Goal: Task Accomplishment & Management: Complete application form

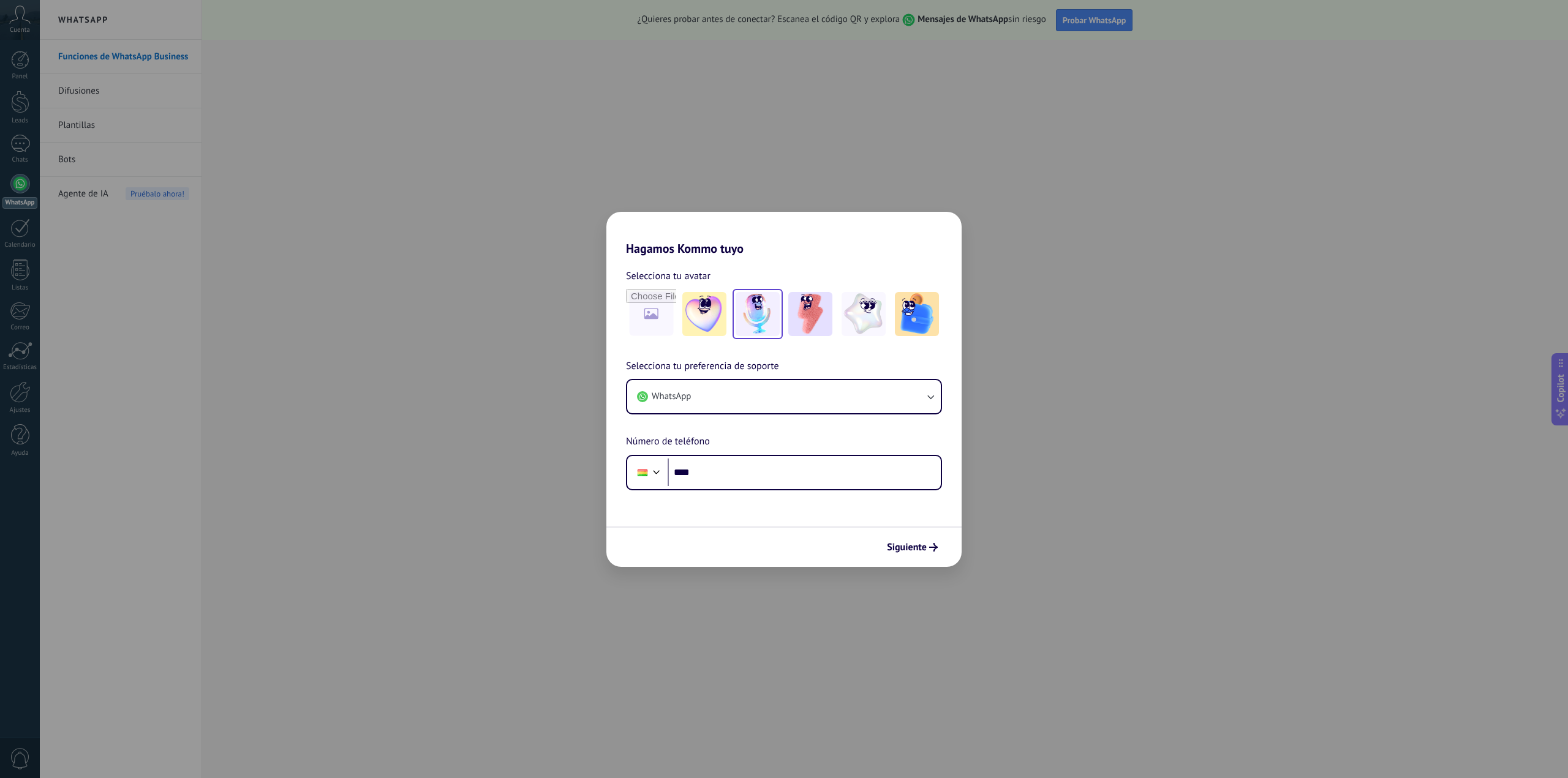
click at [763, 313] on img at bounding box center [758, 314] width 44 height 44
click at [890, 554] on button "Siguiente" at bounding box center [912, 547] width 62 height 21
click at [1089, 256] on div "Hagamos Kommo tuyo Selecciona tu avatar Restablecer Selecciona tu preferencia d…" at bounding box center [784, 389] width 1568 height 778
click at [1069, 288] on div "Hagamos Kommo tuyo Selecciona tu avatar Restablecer Selecciona tu preferencia d…" at bounding box center [784, 389] width 1568 height 778
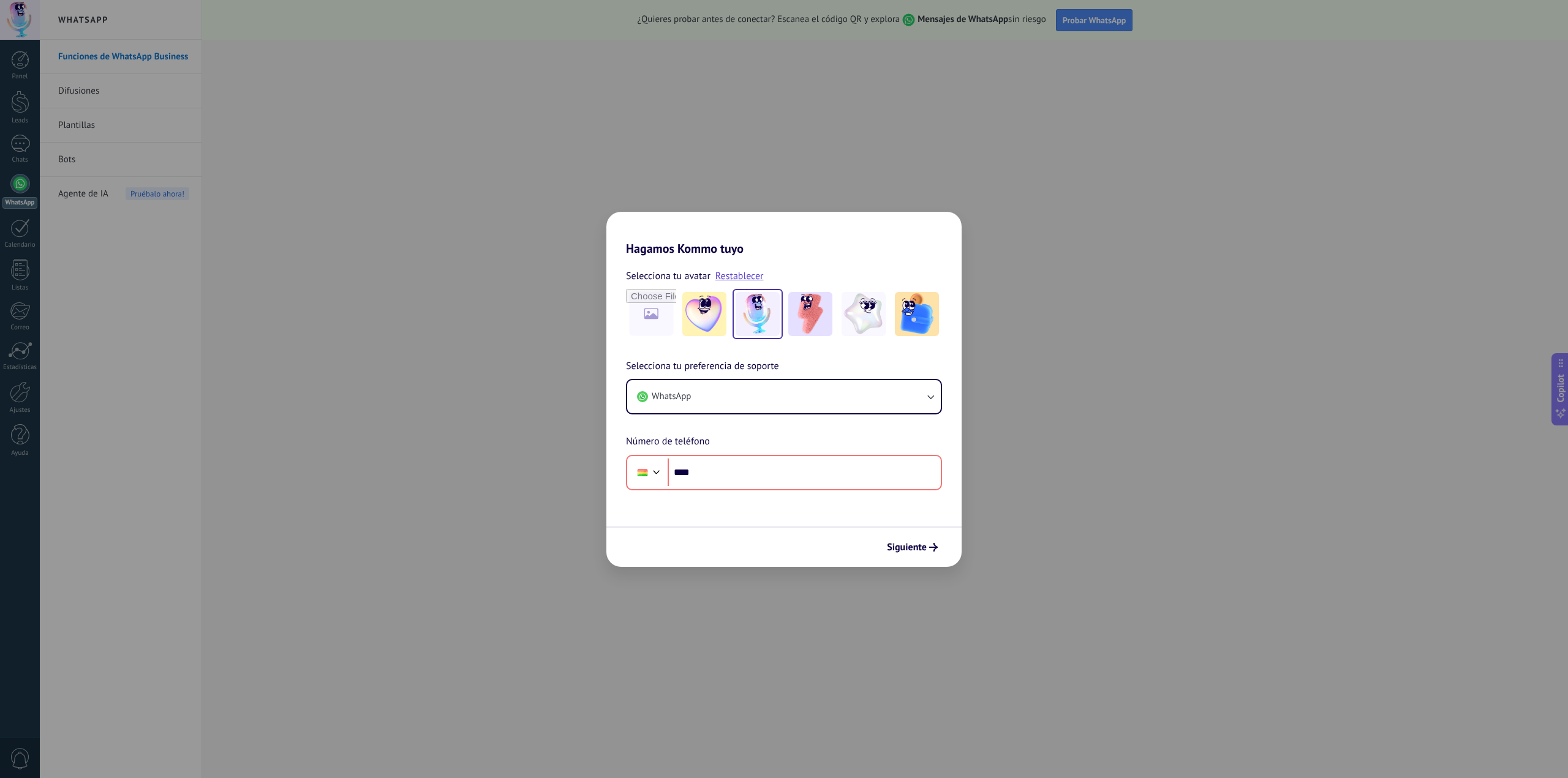
click at [286, 191] on div "Hagamos Kommo tuyo Selecciona tu avatar Restablecer Selecciona tu preferencia d…" at bounding box center [784, 389] width 1568 height 778
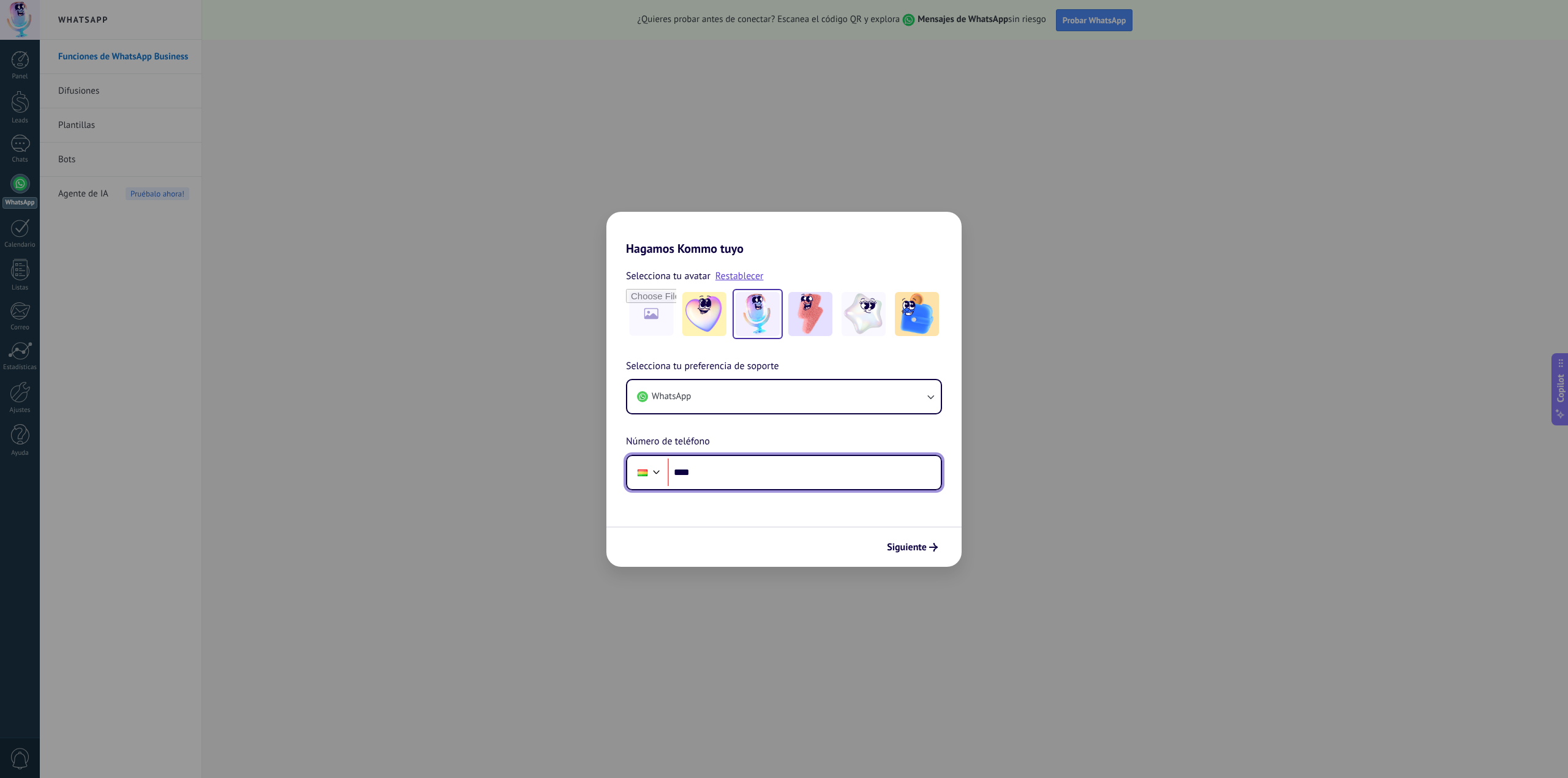
click at [725, 476] on input "****" at bounding box center [804, 473] width 273 height 28
type input "**********"
click at [913, 568] on div "**********" at bounding box center [784, 389] width 1568 height 778
click at [913, 550] on span "Siguiente" at bounding box center [906, 547] width 40 height 9
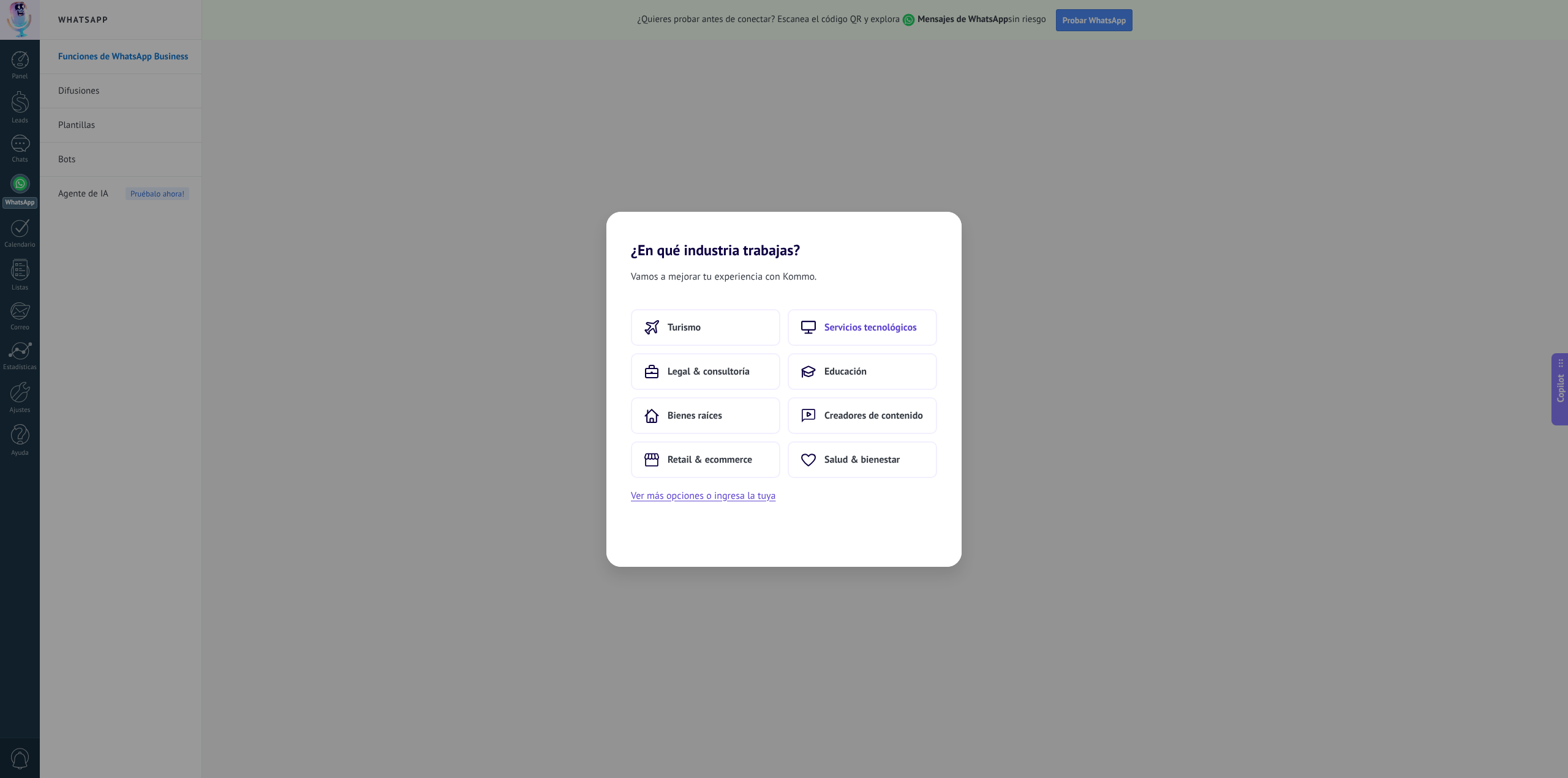
click at [842, 328] on span "Servicios tecnológicos" at bounding box center [870, 328] width 92 height 13
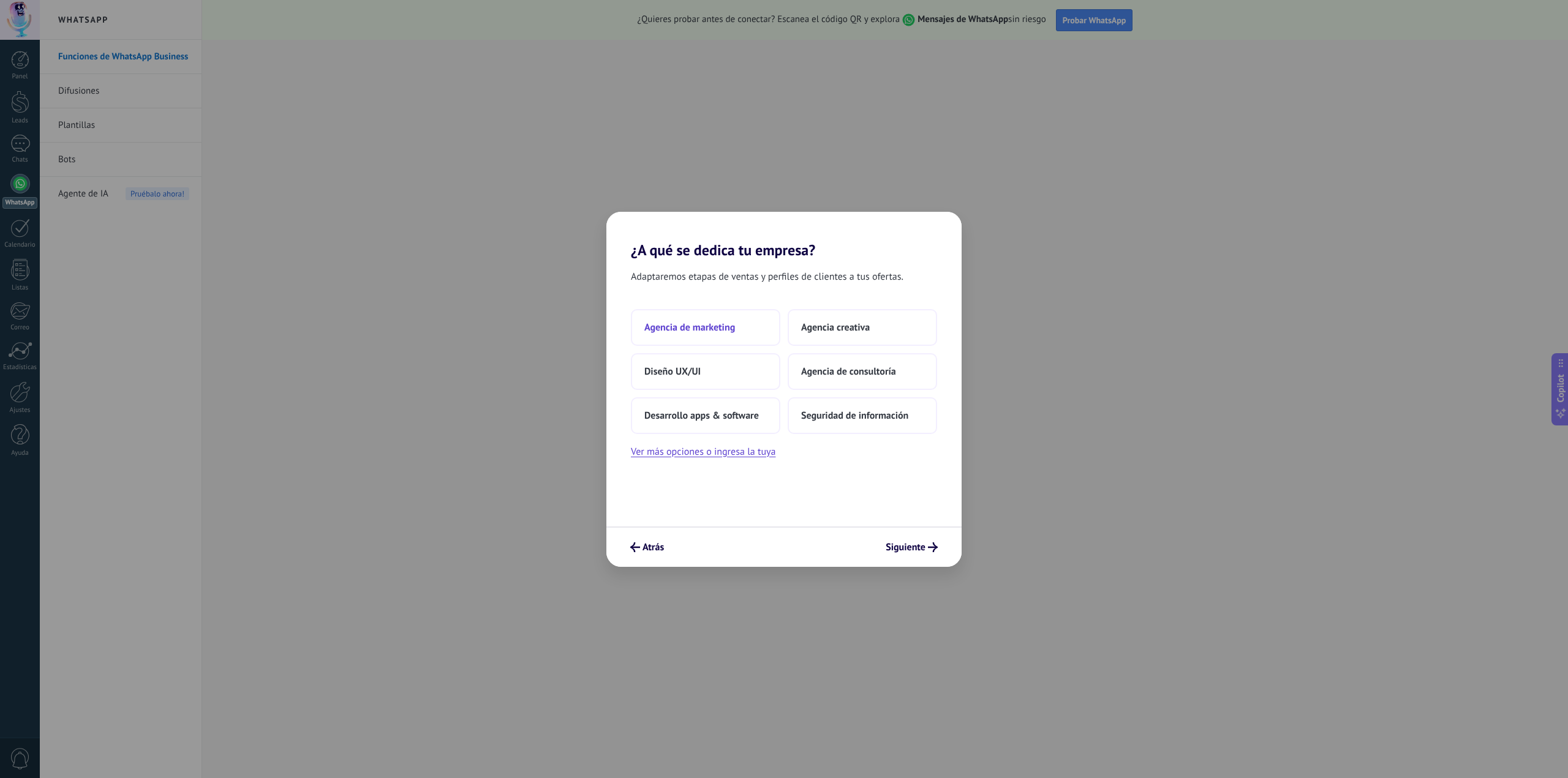
click at [733, 324] on span "Agencia de marketing" at bounding box center [690, 328] width 91 height 13
click at [691, 340] on button "Solo yo" at bounding box center [705, 327] width 149 height 37
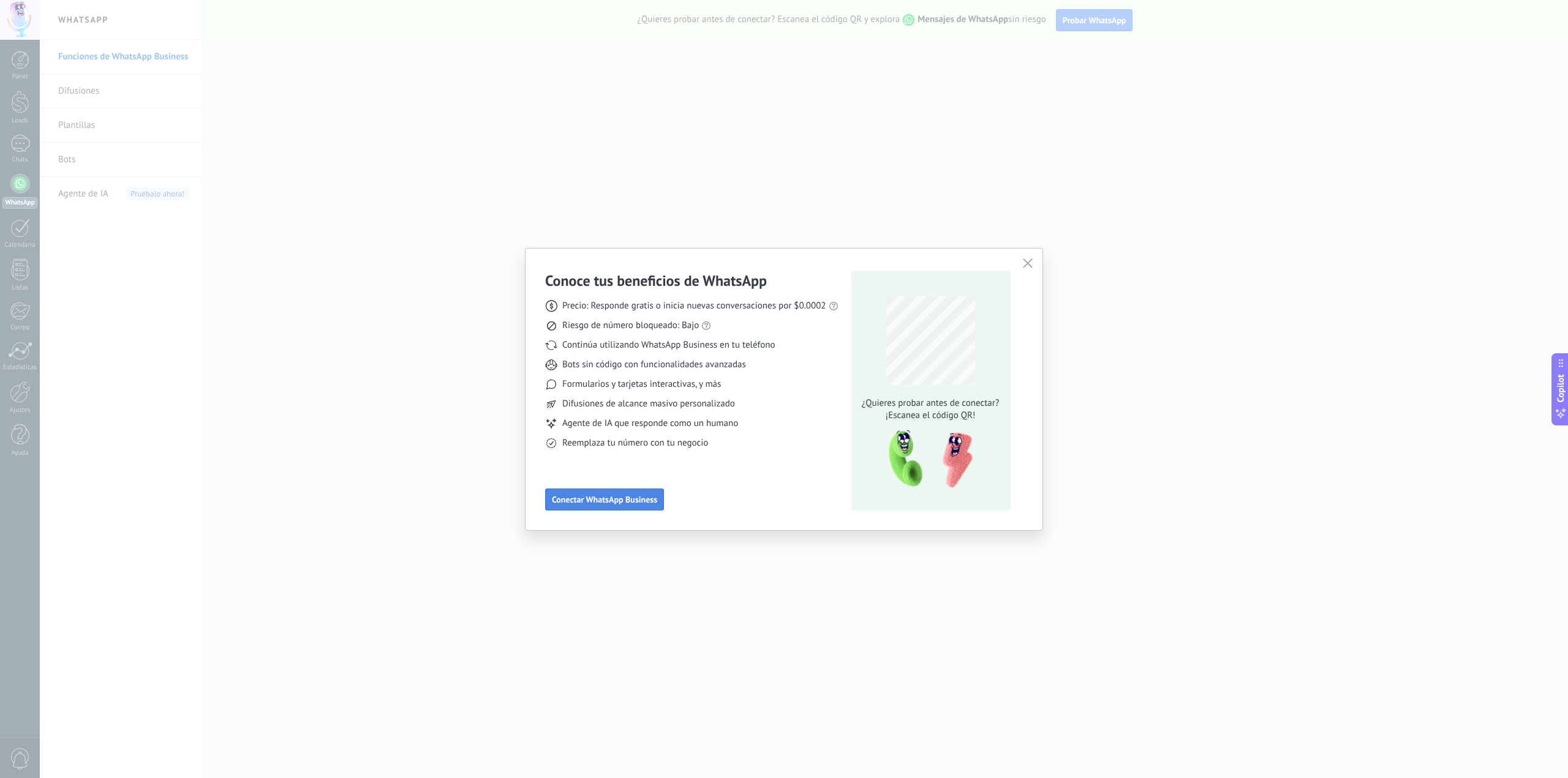
click at [582, 496] on span "Conectar WhatsApp Business" at bounding box center [605, 500] width 106 height 9
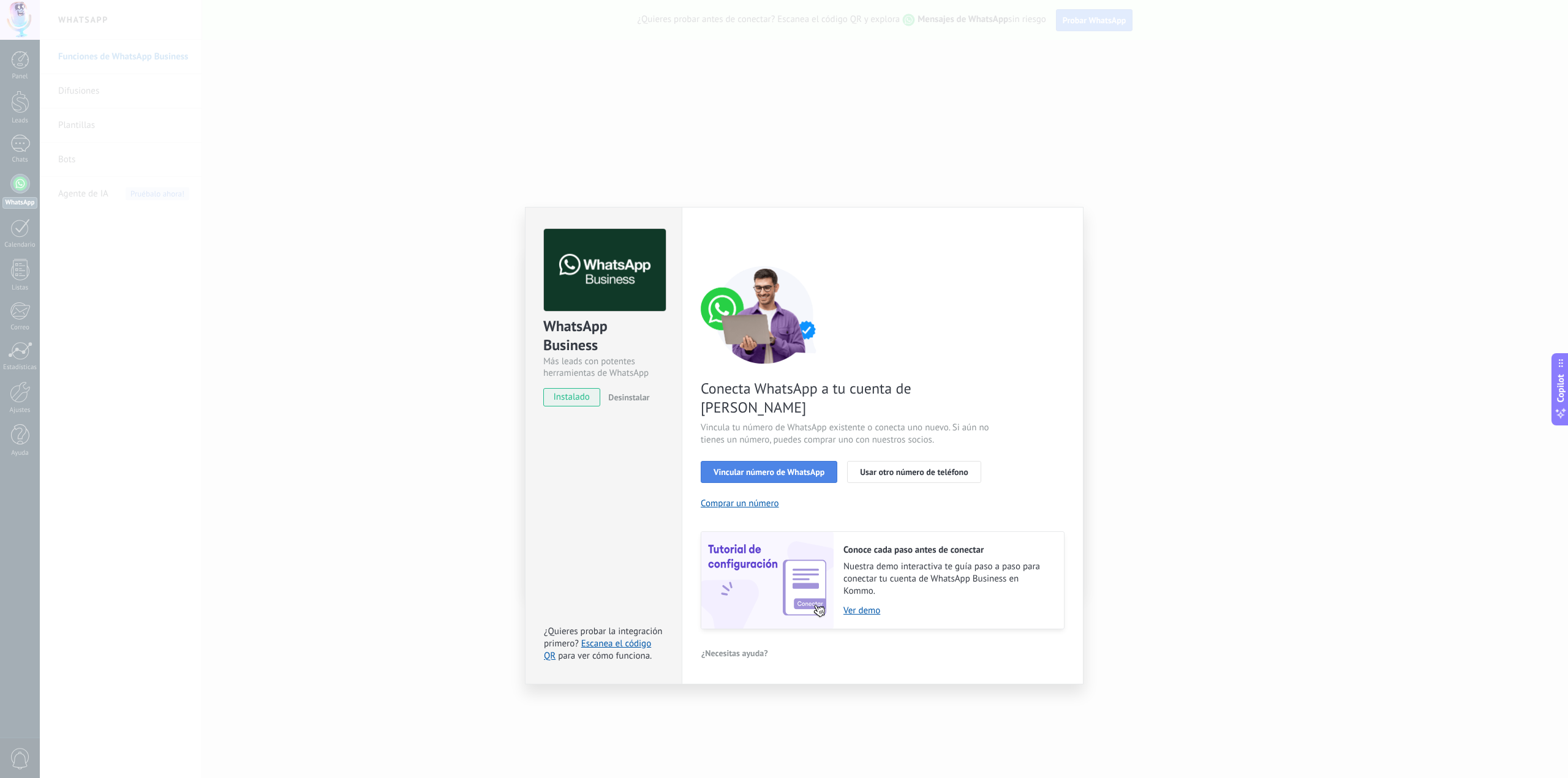
click at [767, 461] on button "Vincular número de WhatsApp" at bounding box center [769, 472] width 137 height 22
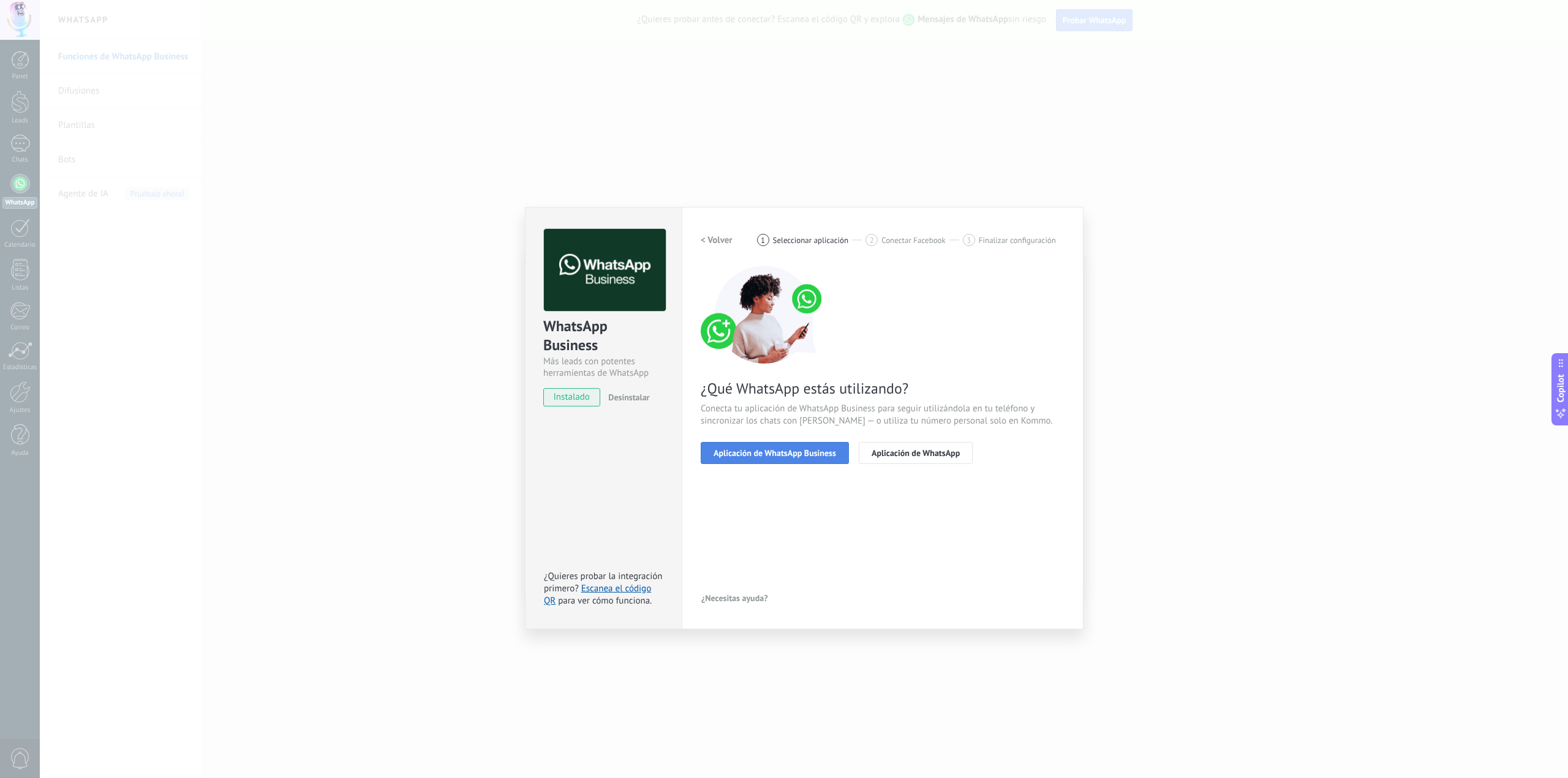
click at [816, 445] on button "Aplicación de WhatsApp Business" at bounding box center [775, 453] width 149 height 22
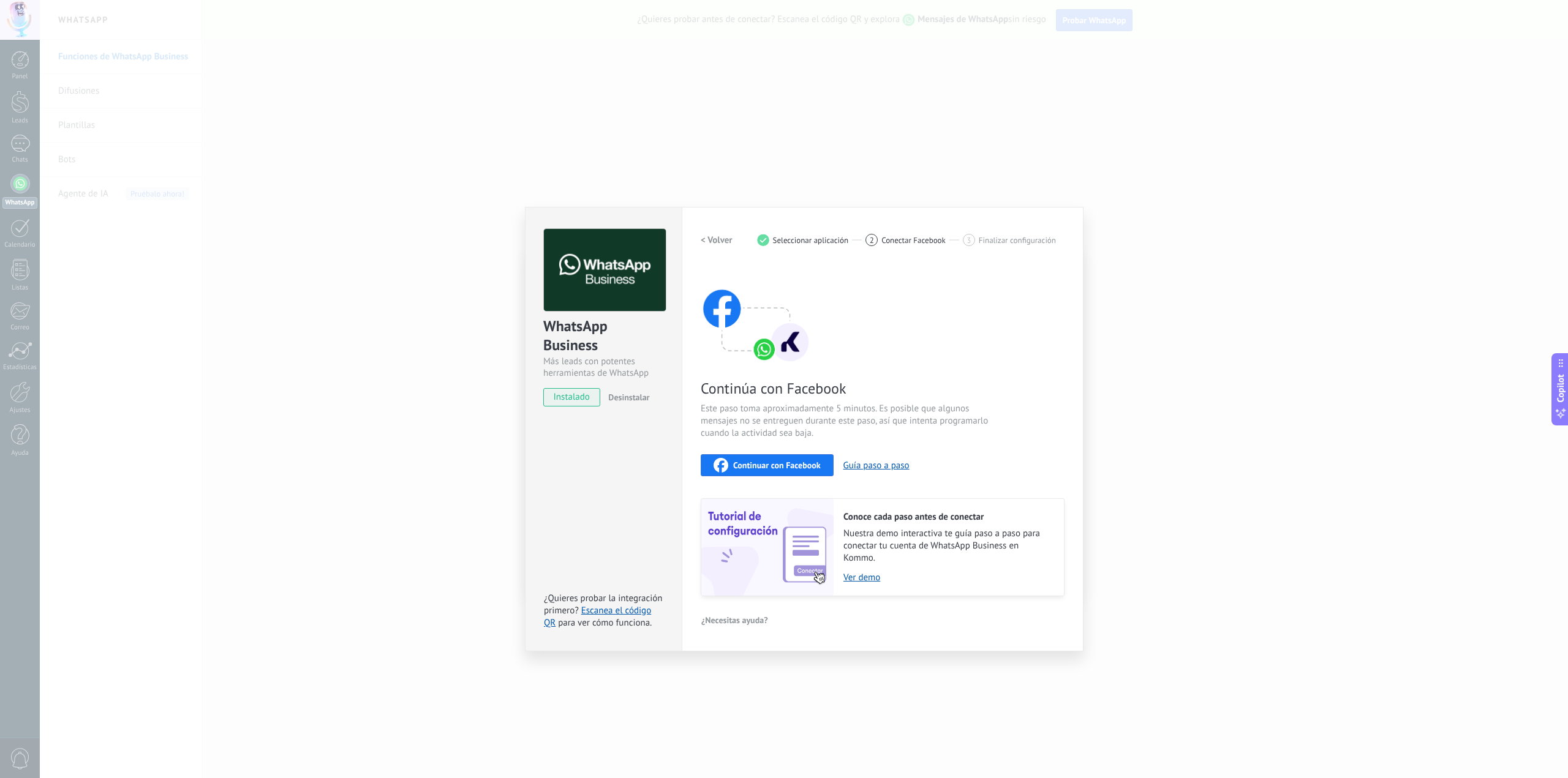
click at [781, 461] on span "Continuar con Facebook" at bounding box center [777, 465] width 88 height 9
click at [864, 577] on link "Ver demo" at bounding box center [947, 577] width 208 height 12
